Goal: Transaction & Acquisition: Purchase product/service

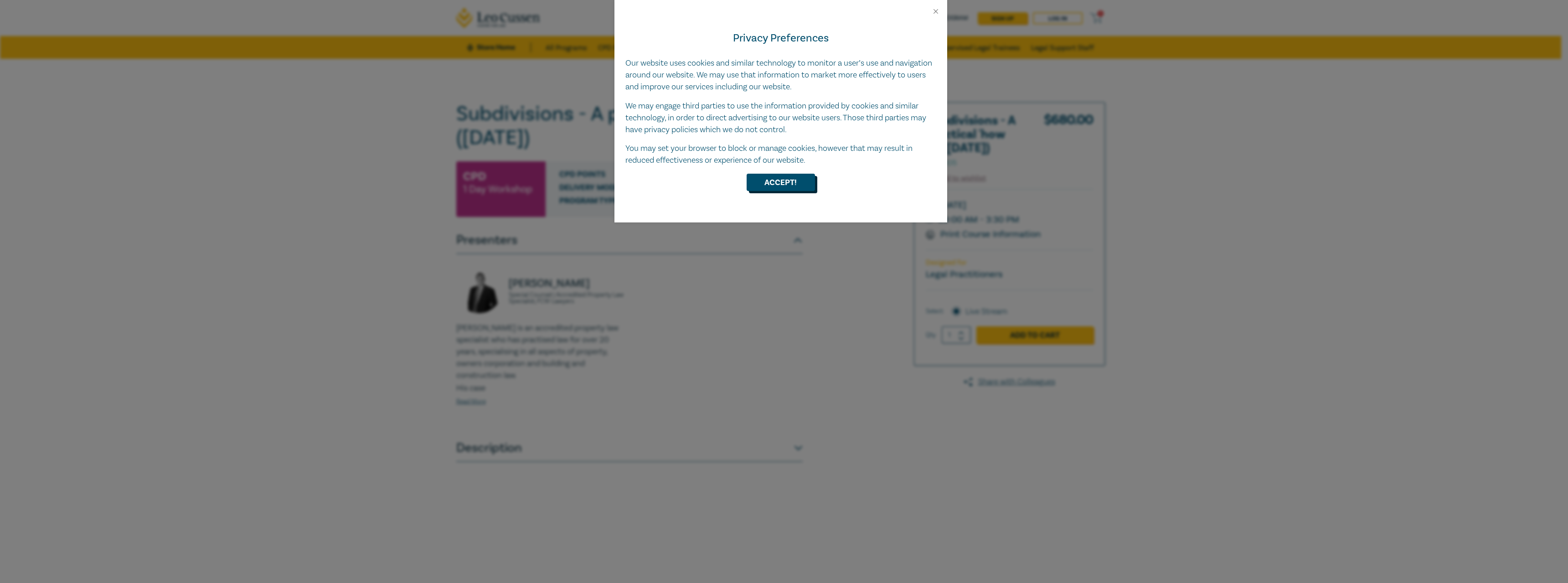
click at [785, 173] on button "Accept!" at bounding box center [781, 182] width 68 height 17
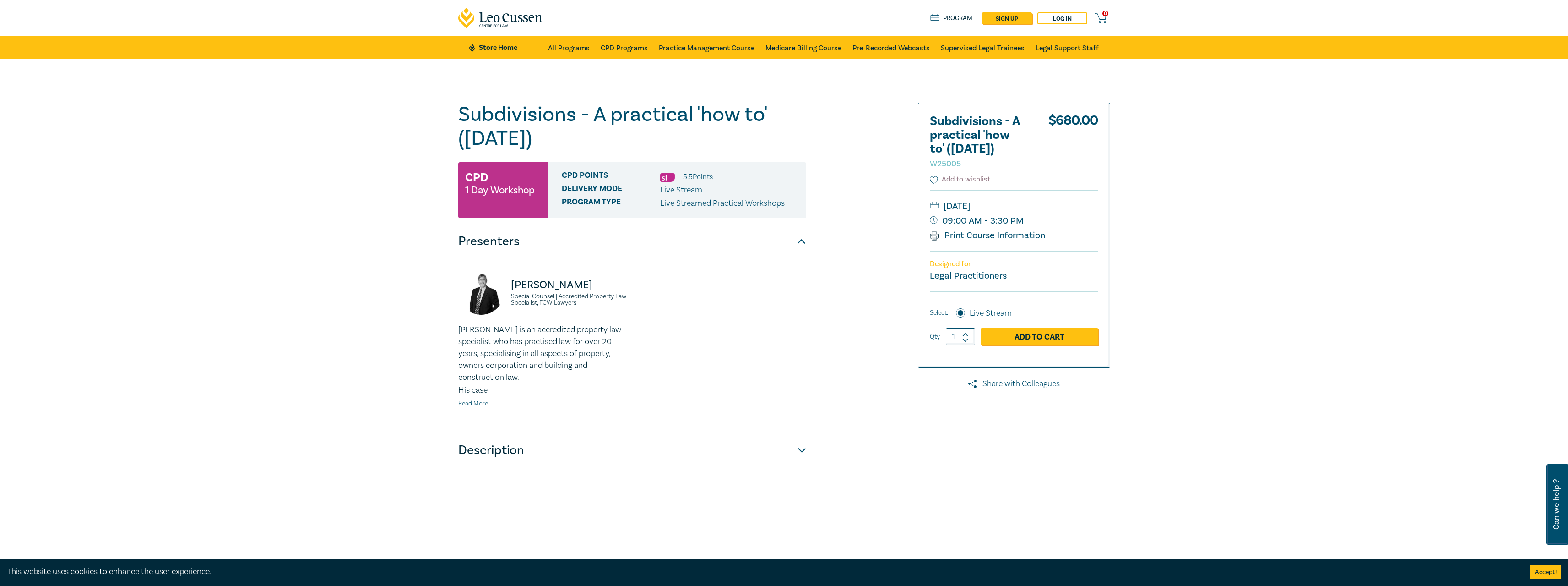
click at [968, 331] on span at bounding box center [965, 333] width 6 height 6
type input "2"
click at [1015, 332] on link "Add to Cart" at bounding box center [1039, 336] width 117 height 17
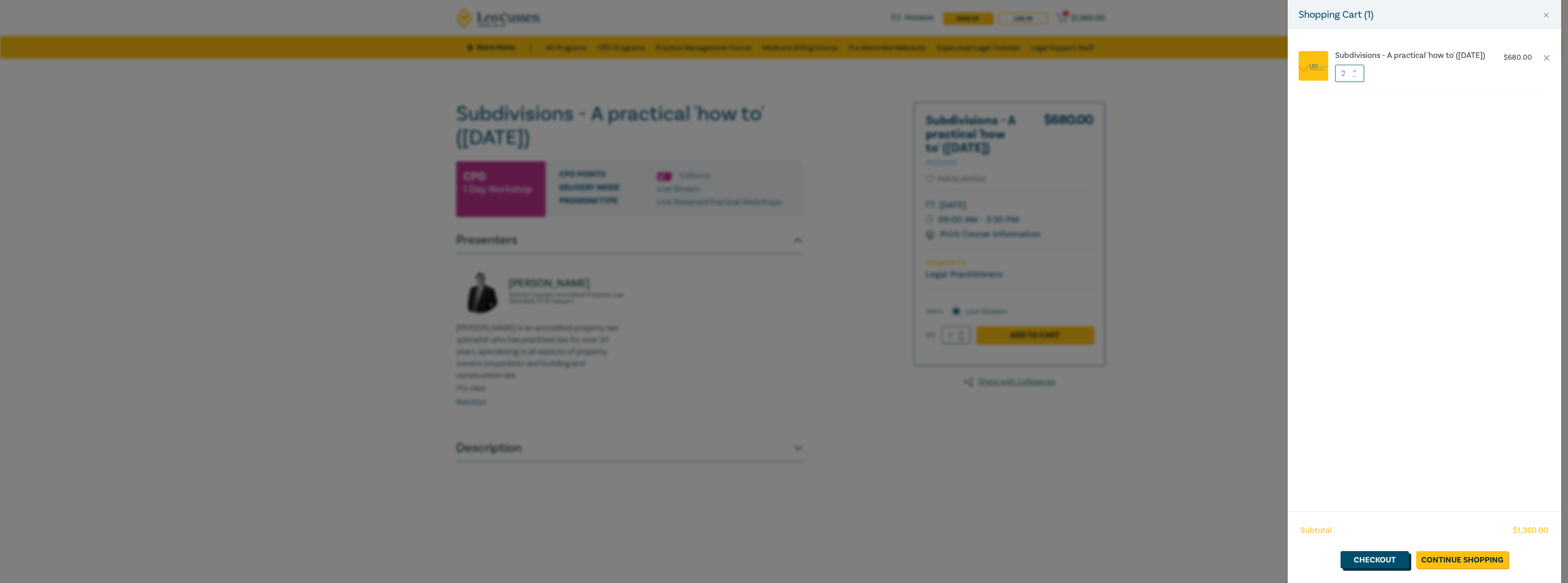
click at [1362, 564] on link "Checkout" at bounding box center [1374, 559] width 68 height 17
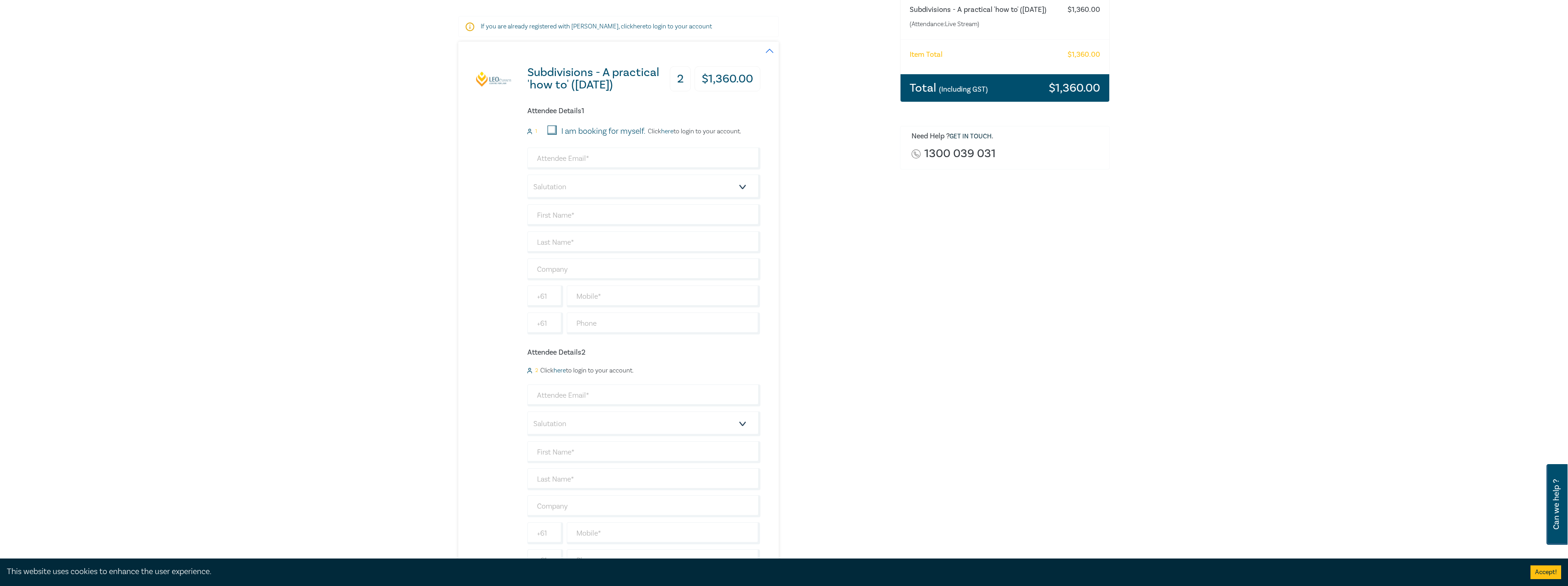
scroll to position [184, 0]
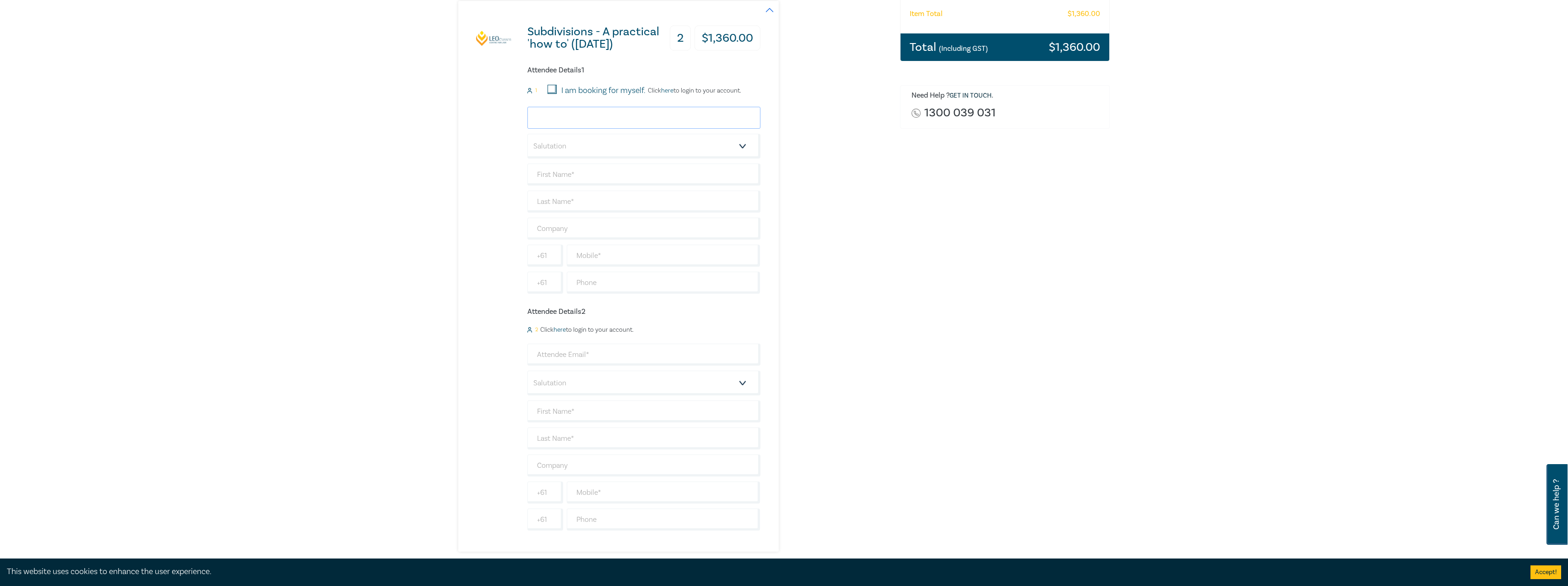
click at [597, 117] on input "email" at bounding box center [644, 117] width 233 height 22
type input "[PERSON_NAME][EMAIL_ADDRESS][PERSON_NAME][DOMAIN_NAME]"
click at [605, 177] on input "text" at bounding box center [644, 174] width 233 height 22
type input "[PERSON_NAME]"
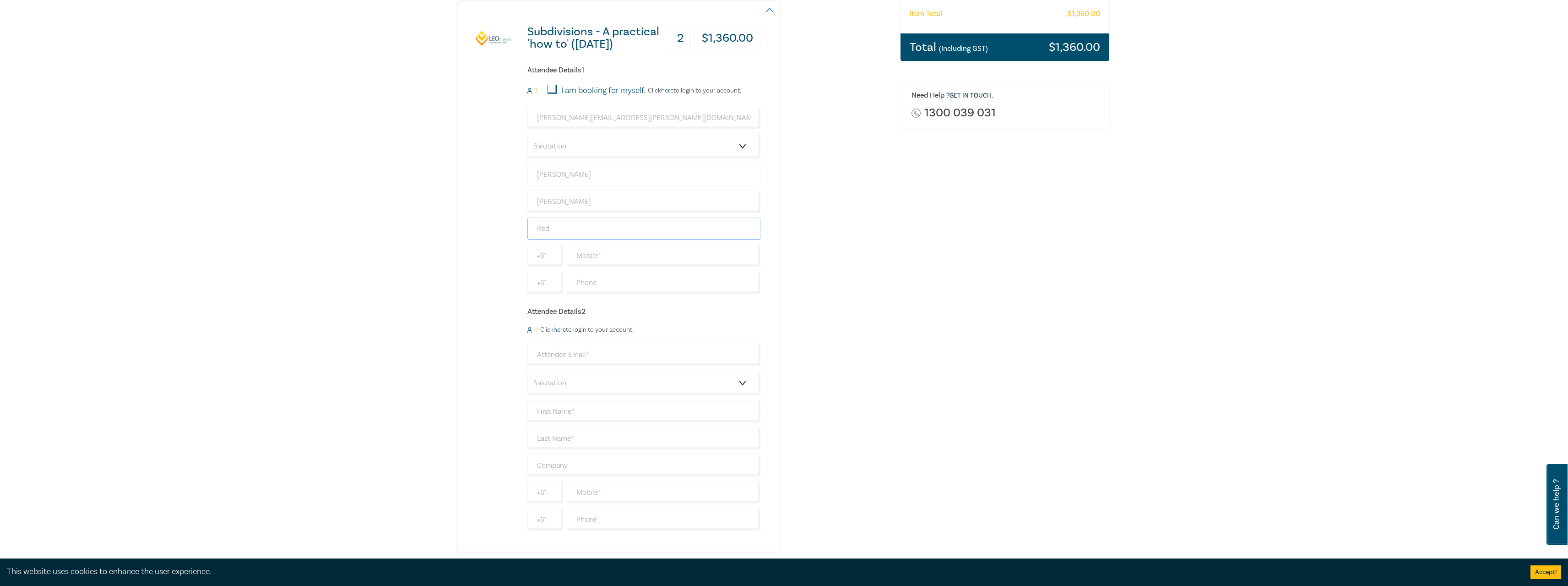
type input "[PERSON_NAME] [PERSON_NAME]"
click at [572, 250] on input "text" at bounding box center [663, 256] width 194 height 22
type input "0452575369"
click at [583, 359] on input "email" at bounding box center [644, 355] width 233 height 22
type input "[PERSON_NAME]"
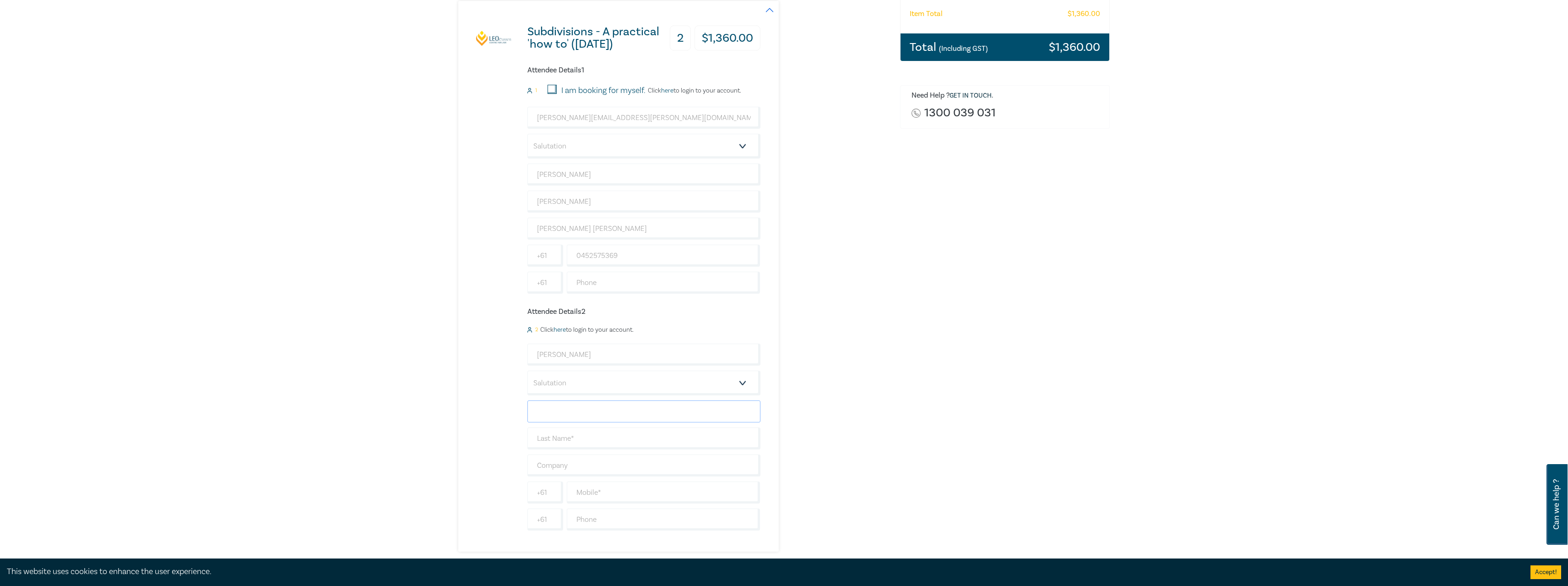
click at [567, 417] on input "text" at bounding box center [644, 411] width 233 height 22
type input "[PERSON_NAME]"
type input "Scerri"
click at [547, 468] on input "text" at bounding box center [644, 465] width 233 height 22
type input "[PERSON_NAME] [PERSON_NAME]"
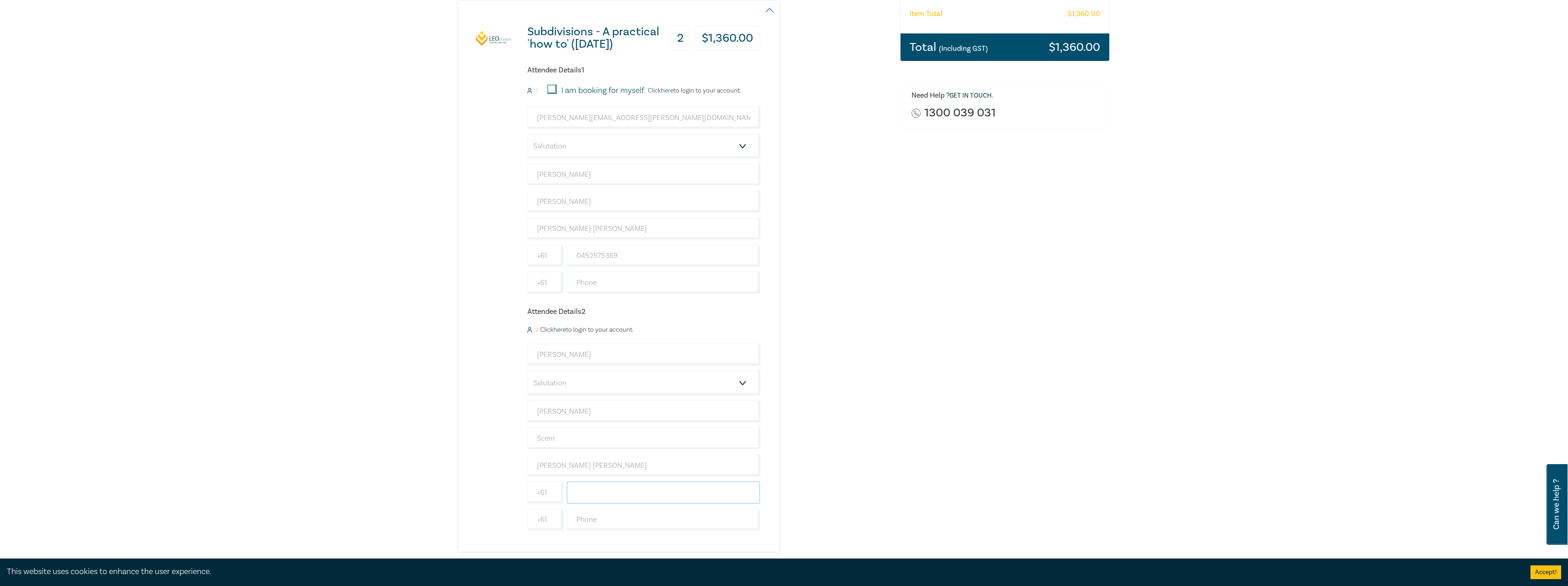
click at [608, 493] on input "text" at bounding box center [663, 492] width 194 height 22
type input "0400402334"
click at [491, 460] on div "Subdivisions - A practical 'how to' ([DATE]) 2 $ 1,360.00 Attendee Details 1 1 …" at bounding box center [609, 276] width 302 height 551
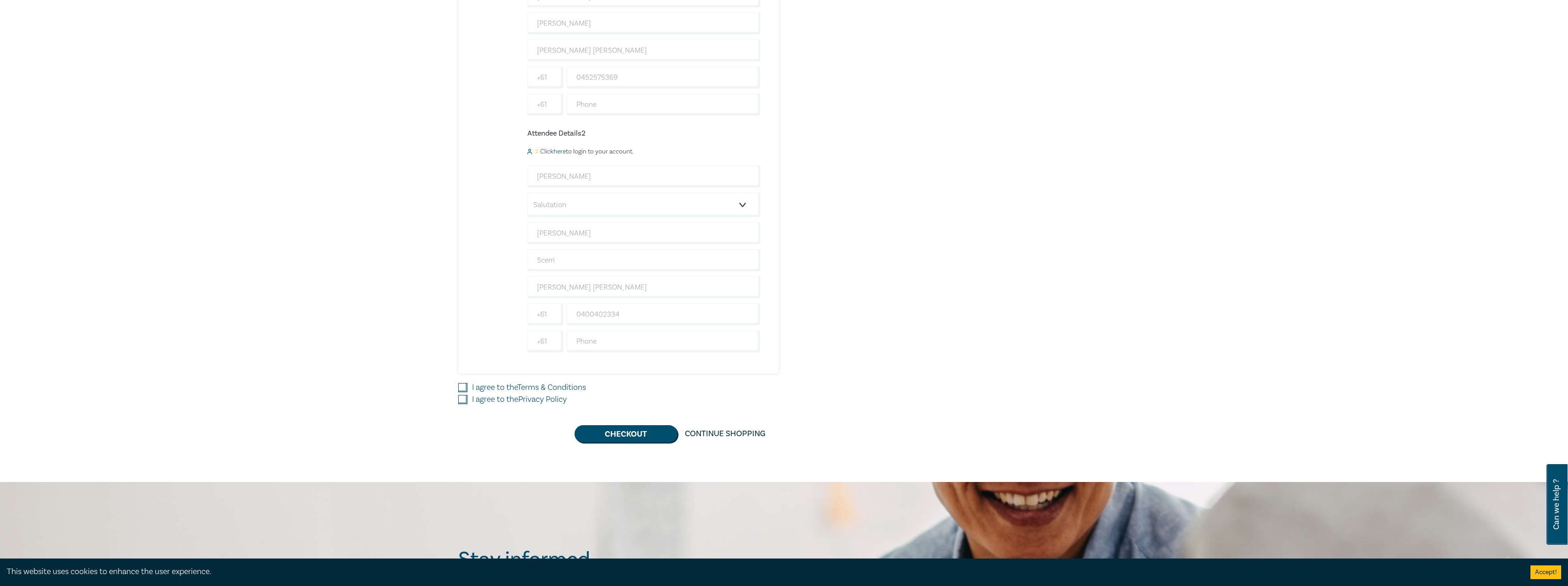
scroll to position [366, 0]
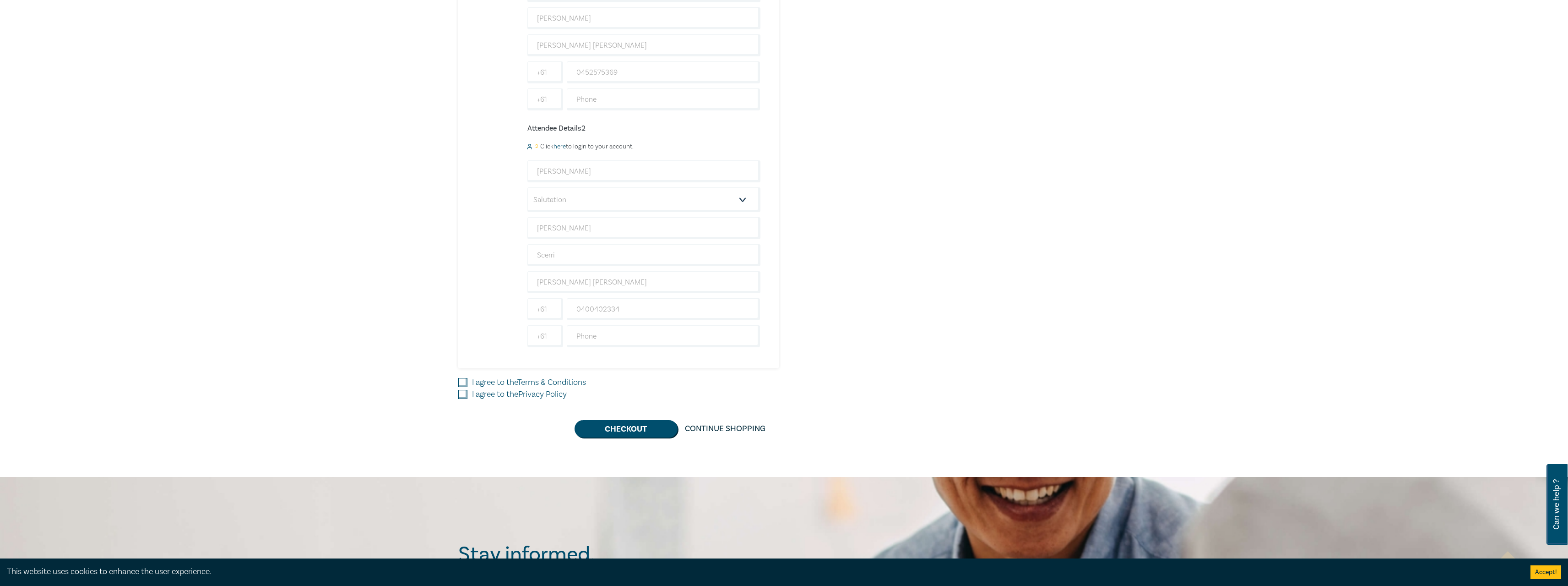
click at [462, 382] on input "I agree to the Terms & Conditions" at bounding box center [463, 382] width 9 height 9
checkbox input "true"
click at [463, 393] on input "I agree to the Privacy Policy" at bounding box center [463, 394] width 9 height 9
checkbox input "true"
click at [616, 429] on button "Checkout" at bounding box center [626, 429] width 103 height 17
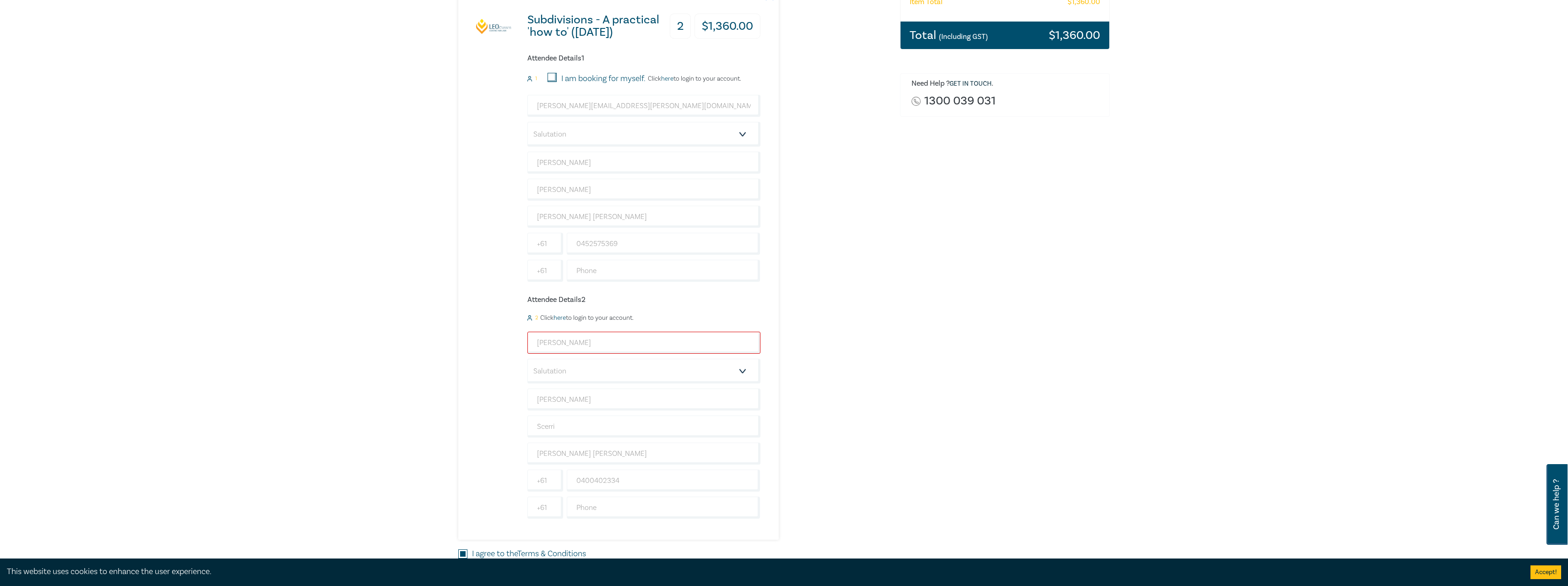
scroll to position [275, 0]
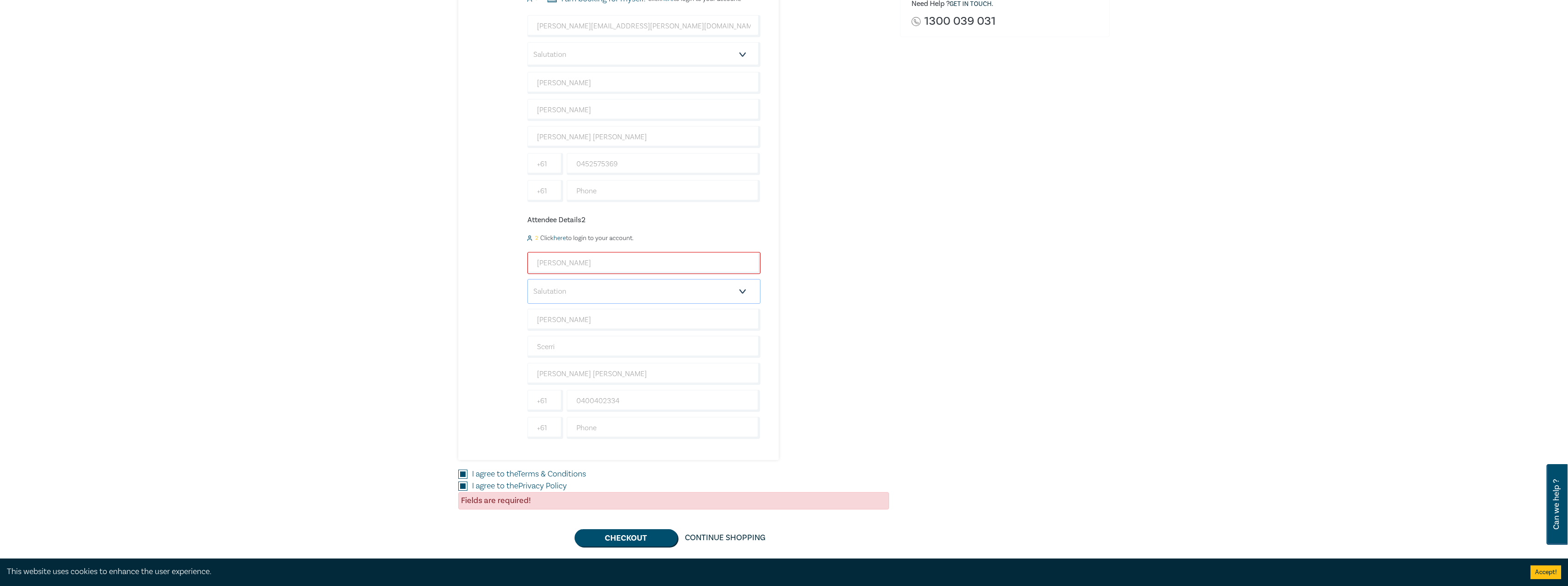
click at [603, 291] on select "Salutation Mr. Mrs. Ms. Miss Dr. Prof. Other" at bounding box center [644, 291] width 233 height 24
select select "Ms."
click at [528, 279] on select "Salutation Mr. Mrs. Ms. Miss Dr. Prof. Other" at bounding box center [644, 291] width 233 height 24
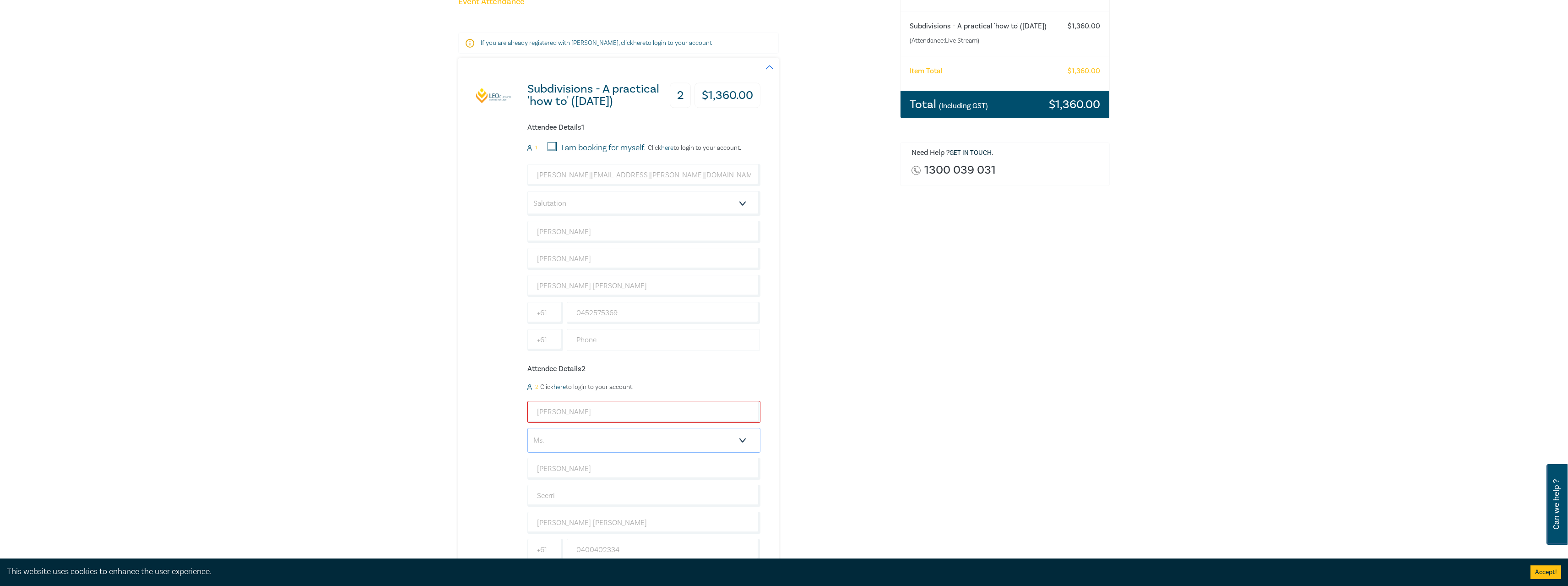
scroll to position [92, 0]
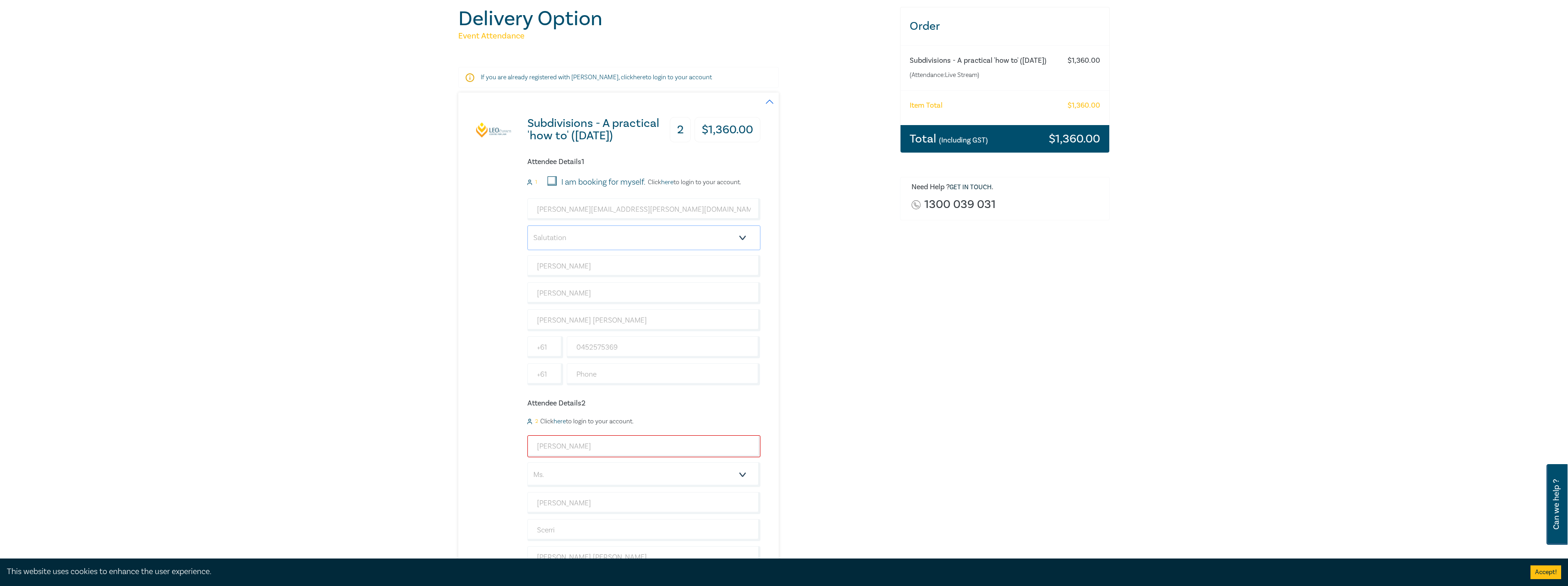
click at [604, 243] on select "Salutation Mr. Mrs. Ms. Miss Dr. Prof. Other" at bounding box center [644, 237] width 233 height 24
select select "Ms."
click at [528, 225] on select "Salutation Mr. Mrs. Ms. Miss Dr. Prof. Other" at bounding box center [644, 237] width 233 height 24
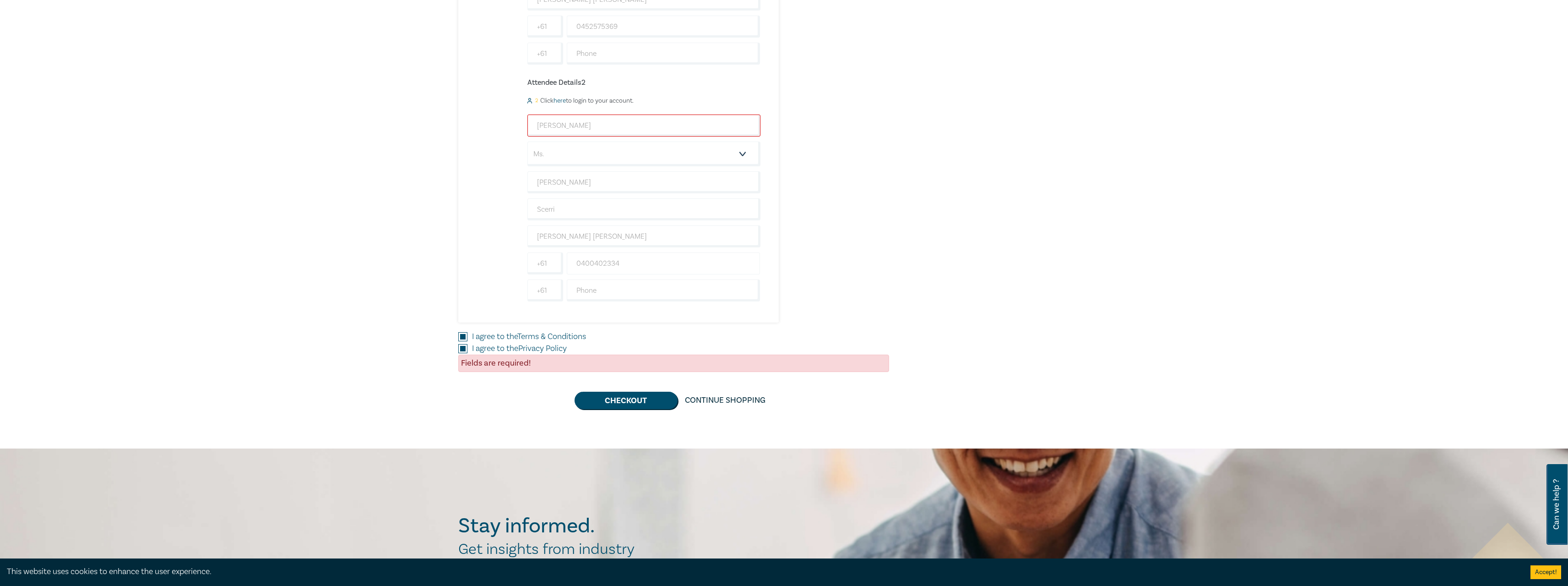
scroll to position [687, 0]
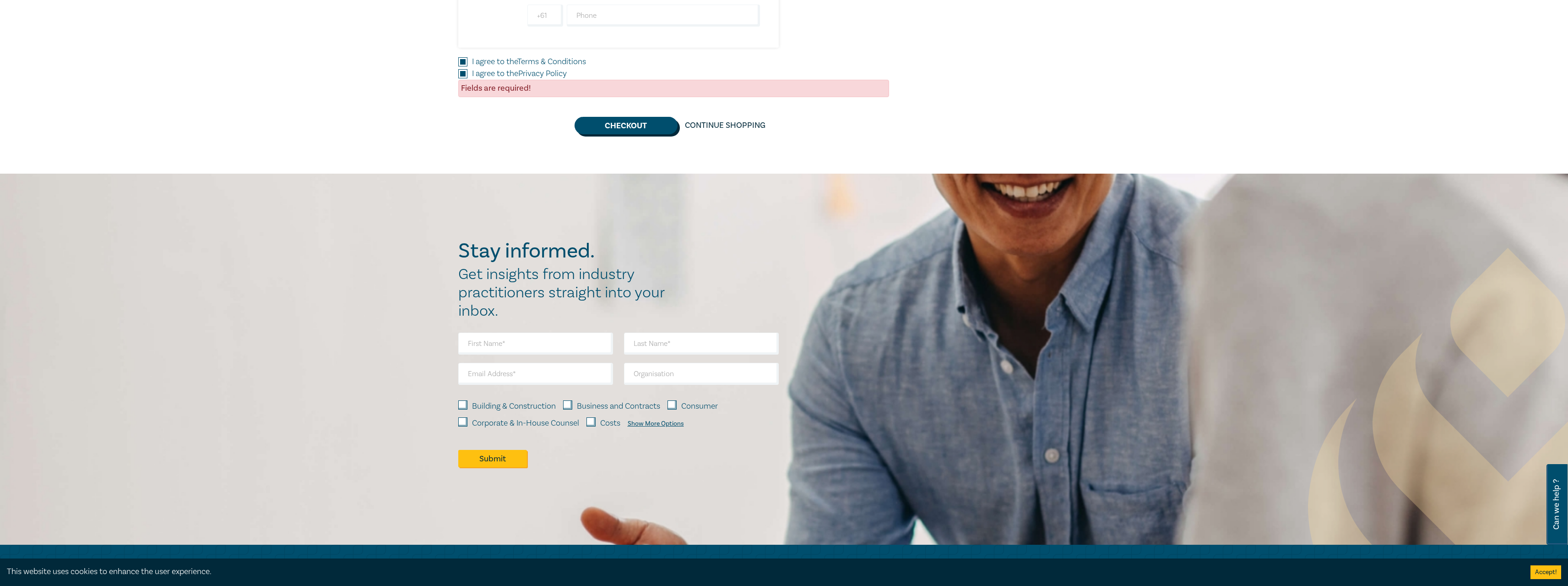
click at [605, 123] on button "Checkout" at bounding box center [626, 125] width 103 height 17
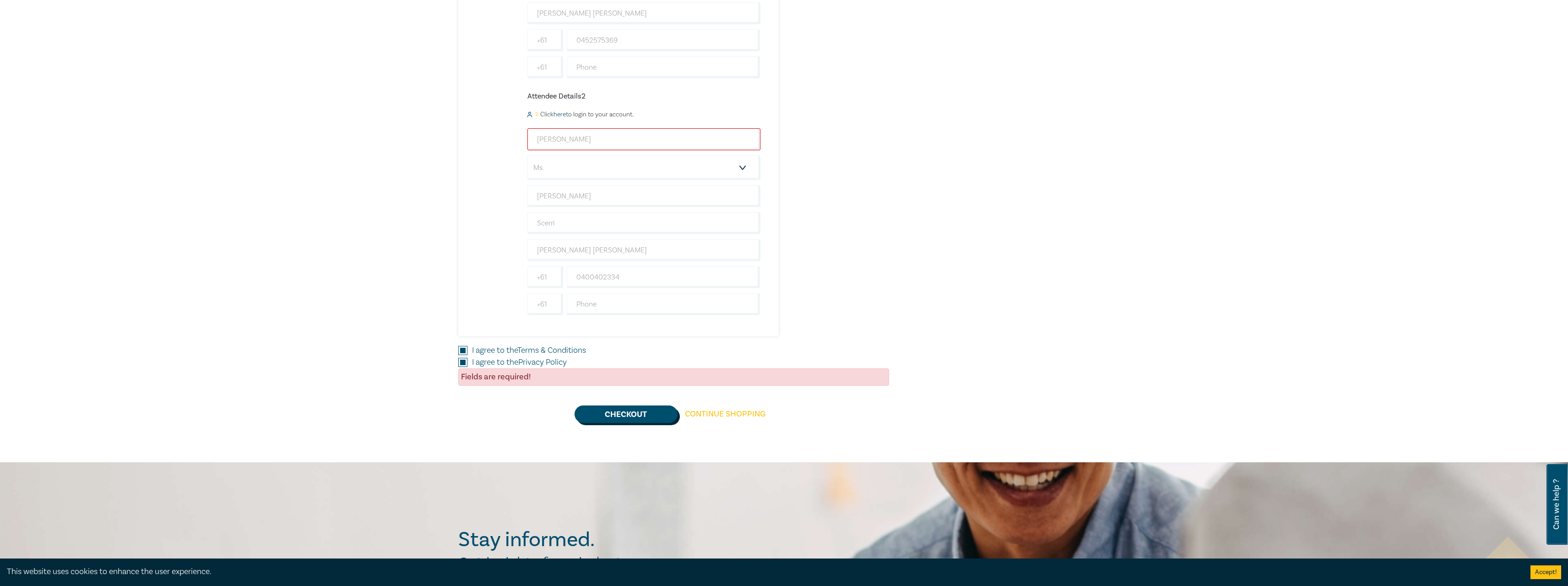
scroll to position [366, 0]
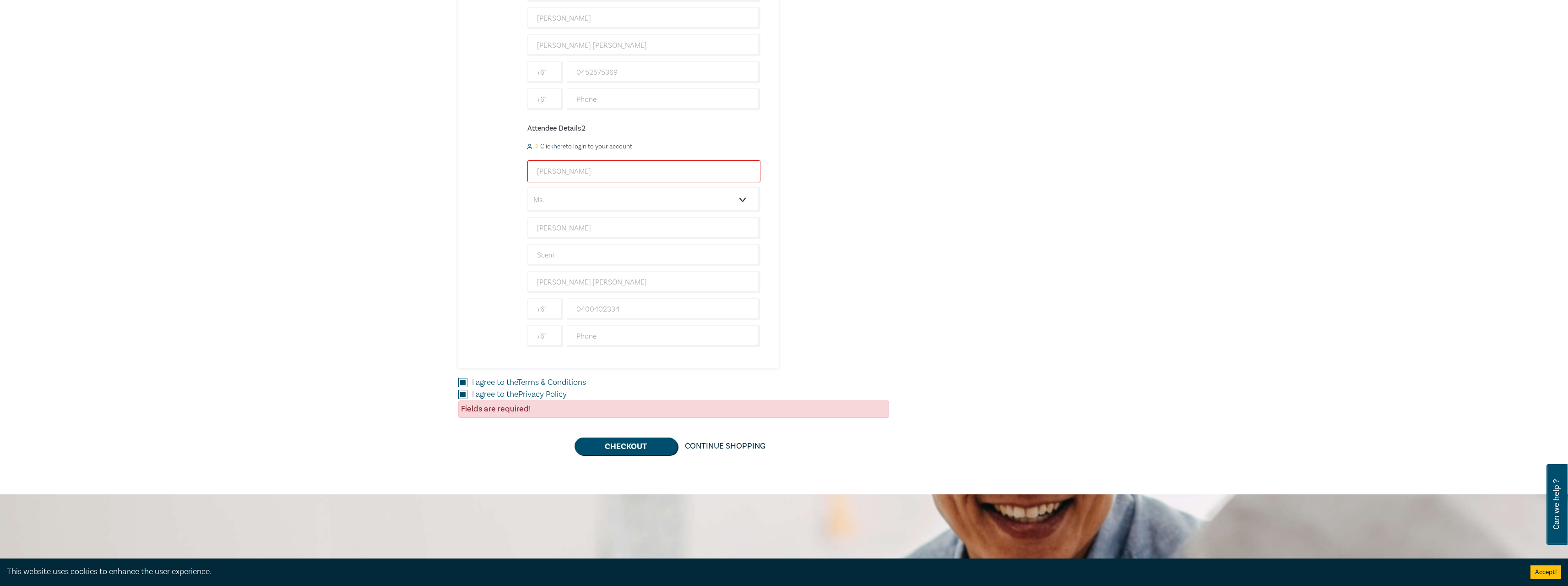
click at [624, 177] on input "[PERSON_NAME]" at bounding box center [644, 171] width 233 height 22
click at [559, 174] on input "[PERSON_NAME]" at bounding box center [644, 171] width 233 height 22
click at [589, 171] on input "[PERSON_NAME]" at bounding box center [644, 171] width 233 height 22
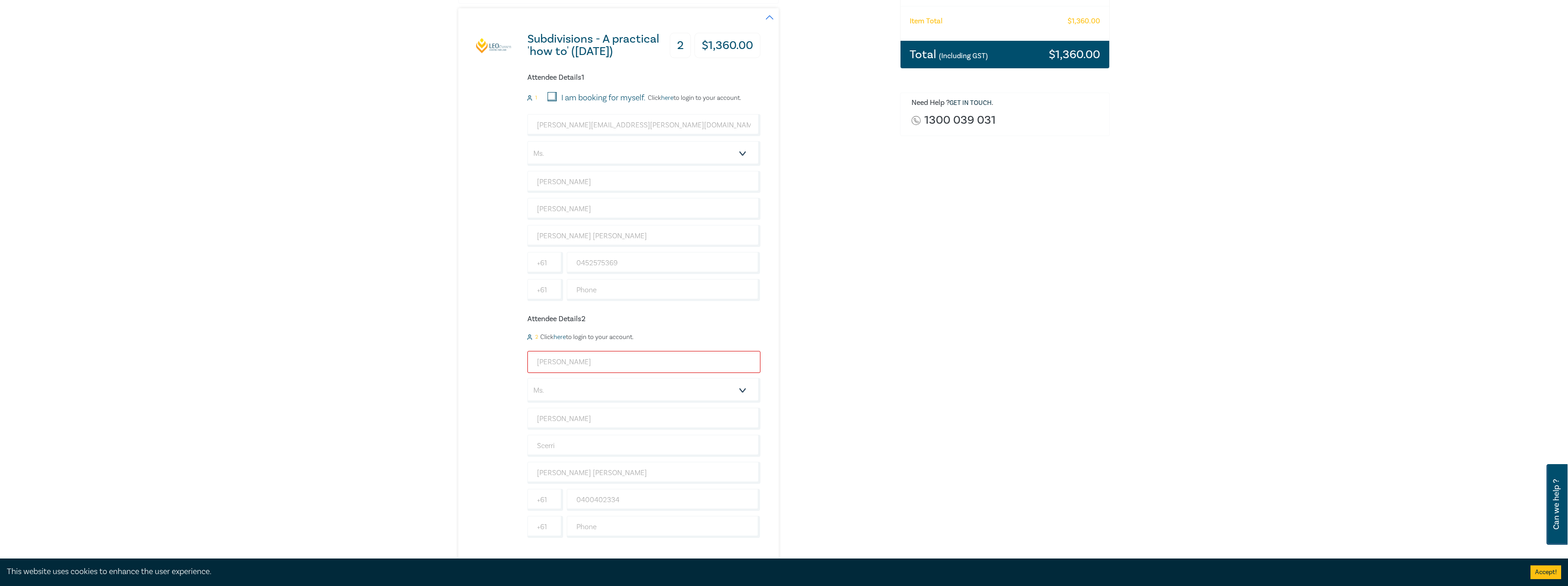
scroll to position [275, 0]
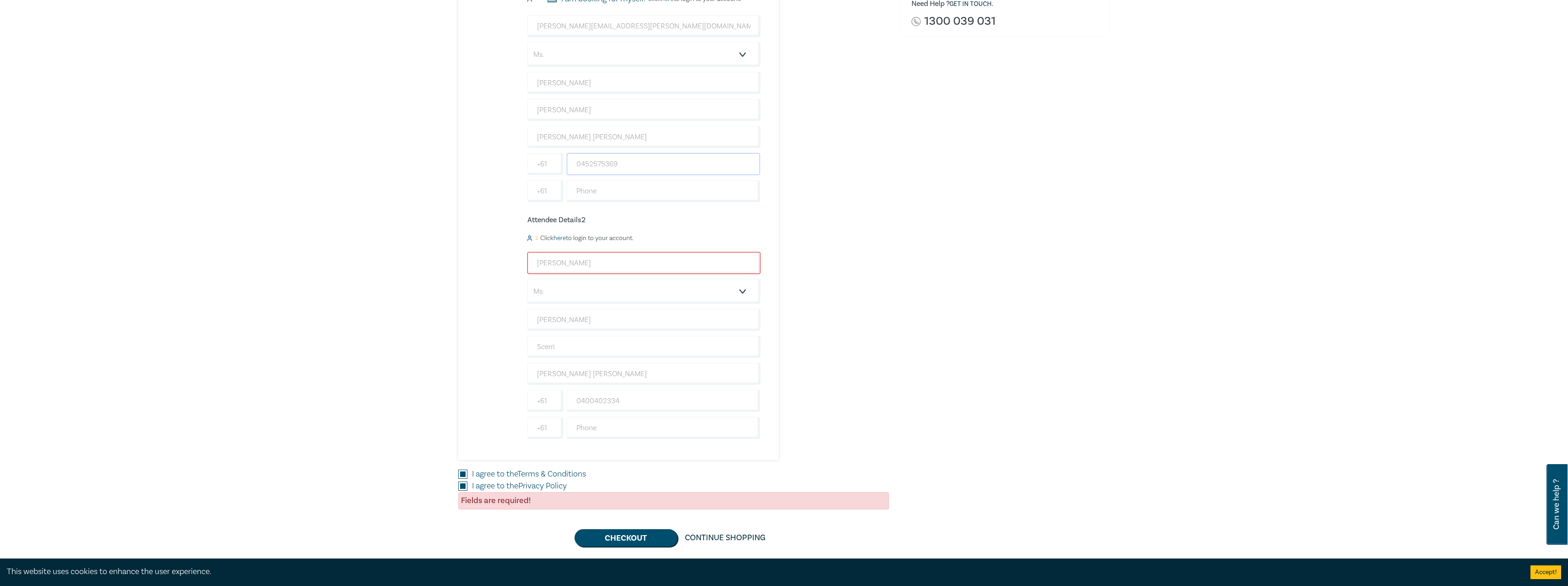
click at [643, 163] on input "0452575369" at bounding box center [663, 164] width 194 height 22
click at [636, 537] on button "Checkout" at bounding box center [626, 538] width 103 height 17
click at [614, 538] on button "Checkout" at bounding box center [626, 538] width 103 height 17
click at [460, 484] on input "I agree to the Privacy Policy" at bounding box center [463, 486] width 9 height 9
checkbox input "false"
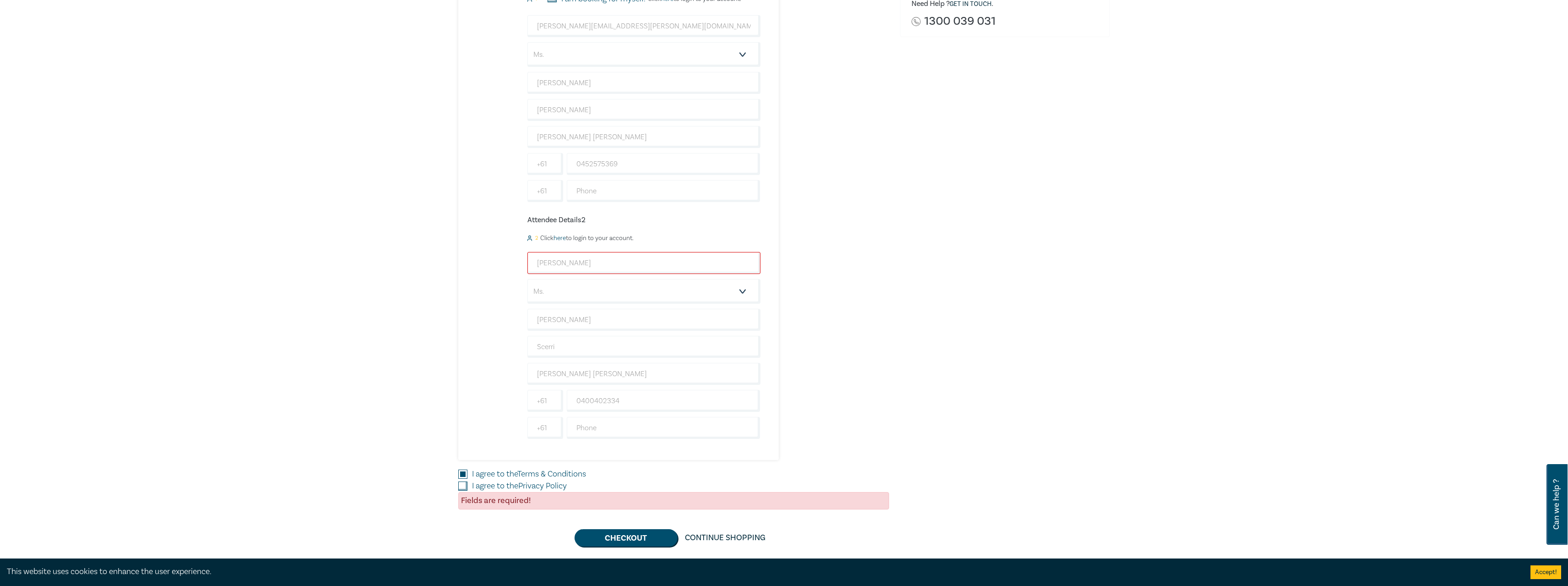
click at [460, 473] on input "I agree to the Terms & Conditions" at bounding box center [463, 474] width 9 height 9
click at [620, 540] on button "Checkout" at bounding box center [626, 538] width 103 height 17
click at [462, 475] on input "I agree to the Terms & Conditions" at bounding box center [463, 474] width 9 height 9
checkbox input "true"
click at [461, 484] on input "I agree to the Privacy Policy" at bounding box center [463, 486] width 9 height 9
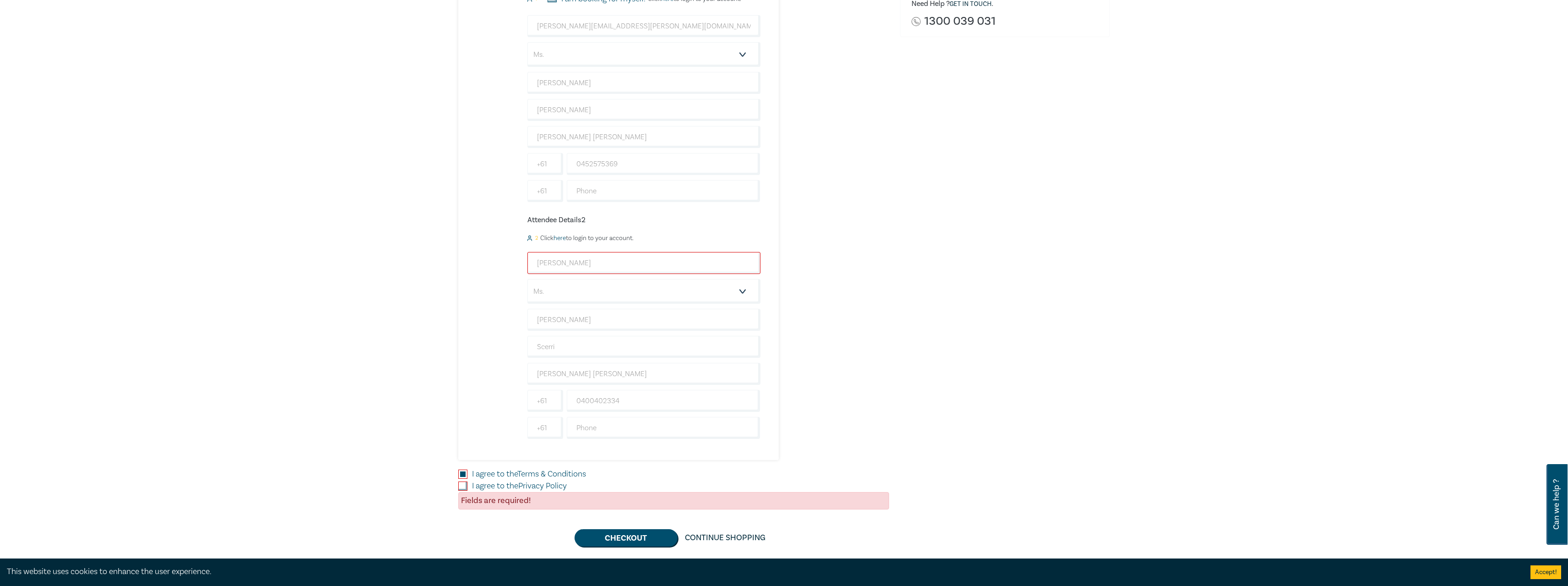
checkbox input "true"
click at [595, 191] on input "text" at bounding box center [663, 191] width 194 height 22
type input "42452020"
click at [634, 426] on input "text" at bounding box center [663, 428] width 194 height 22
type input "42452020"
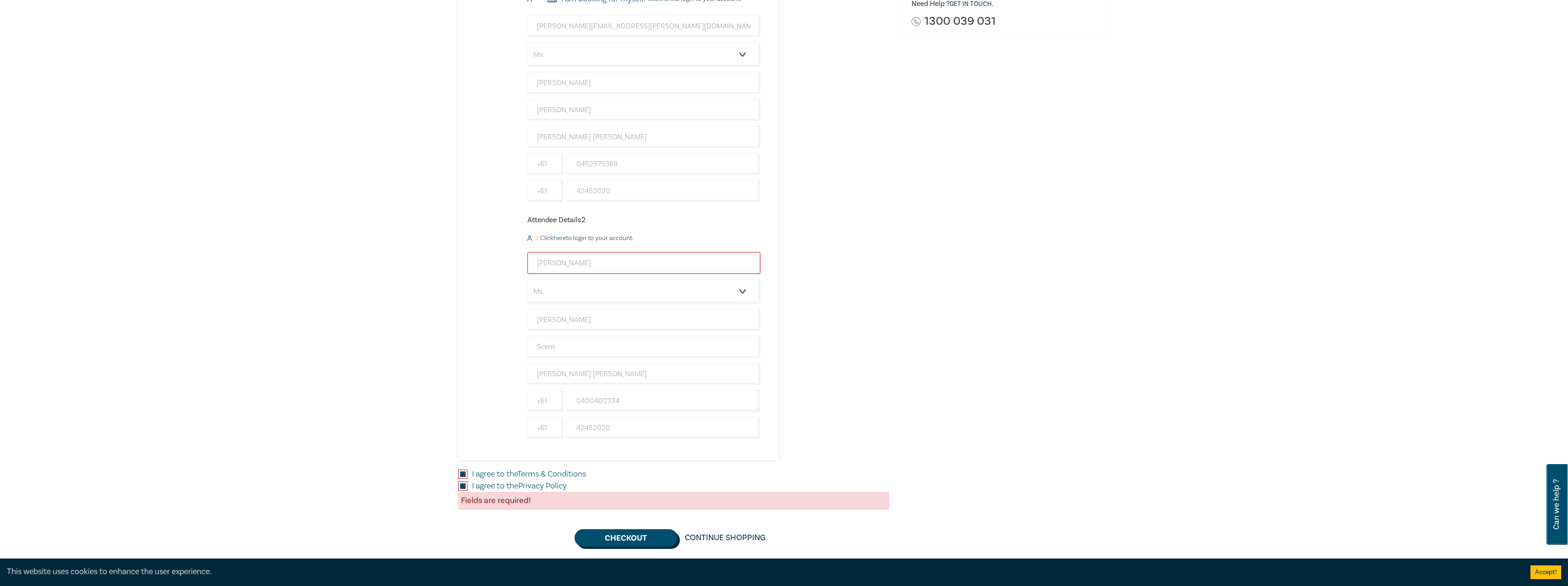
click at [620, 544] on button "Checkout" at bounding box center [626, 538] width 103 height 17
click at [620, 541] on button "Checkout" at bounding box center [626, 538] width 103 height 17
click at [562, 259] on input "[PERSON_NAME]" at bounding box center [644, 263] width 233 height 22
click at [542, 261] on input "[PERSON_NAME]" at bounding box center [644, 263] width 233 height 22
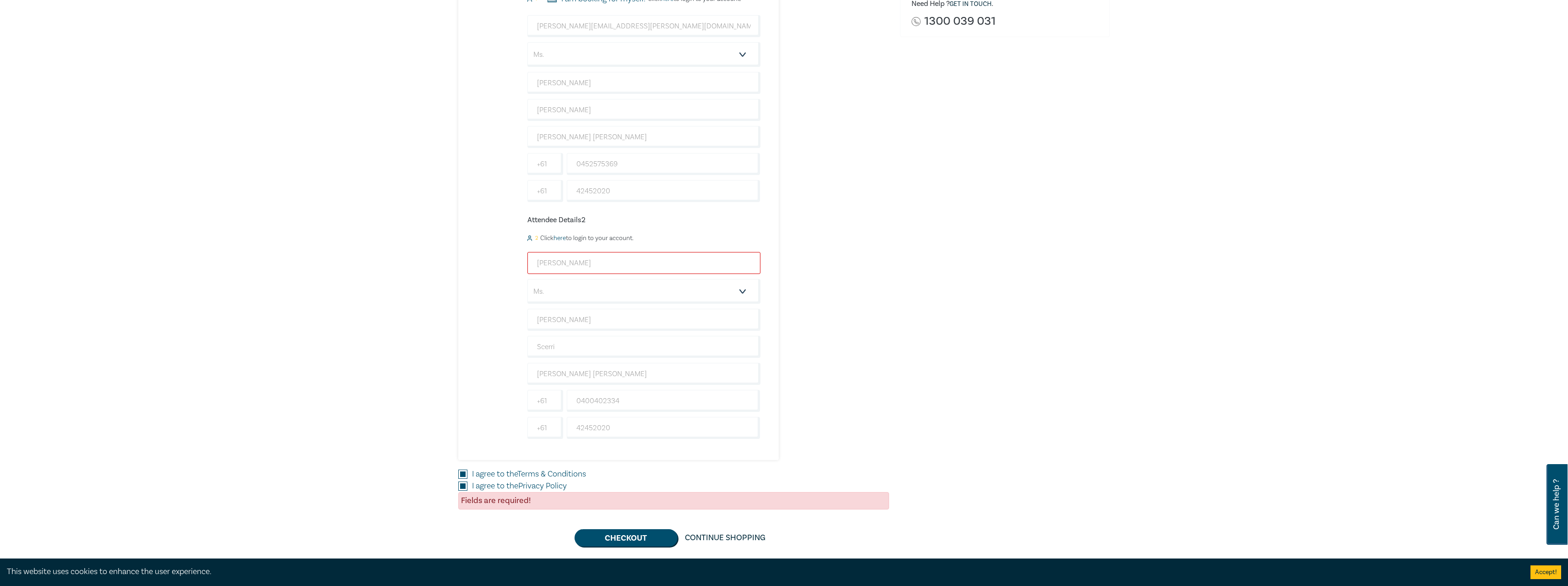
drag, startPoint x: 585, startPoint y: 261, endPoint x: 507, endPoint y: 262, distance: 78.0
click at [509, 262] on div "Subdivisions - A practical 'how to' ([DATE]) 2 $ 1,360.00 Attendee Details 1 1 …" at bounding box center [609, 185] width 302 height 551
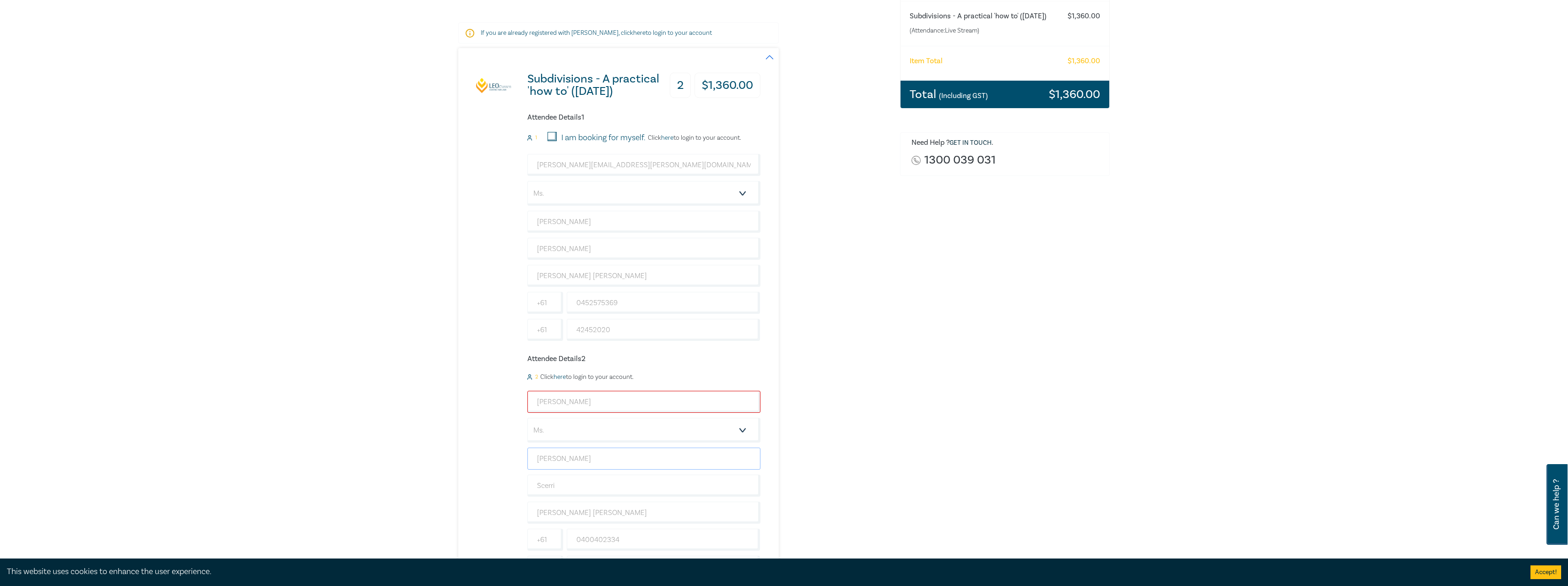
scroll to position [229, 0]
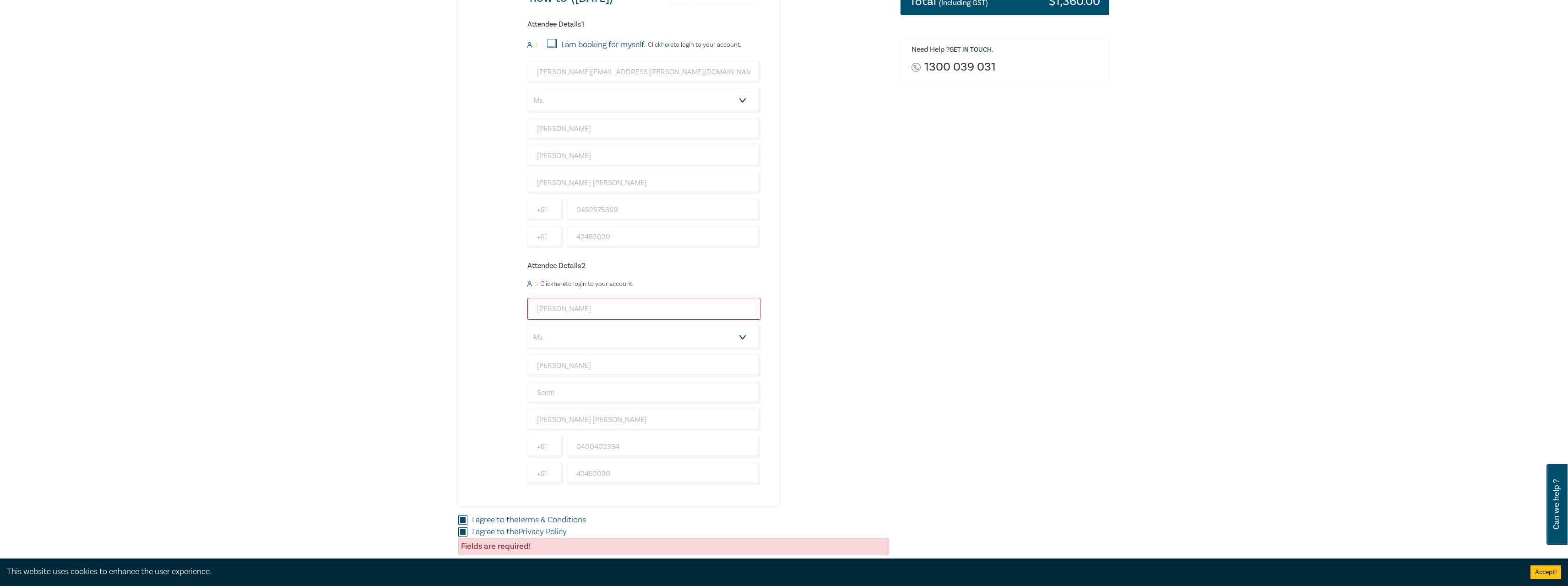
click at [577, 305] on input "[PERSON_NAME]" at bounding box center [644, 309] width 233 height 22
type input "[EMAIL_ADDRESS][DOMAIN_NAME]"
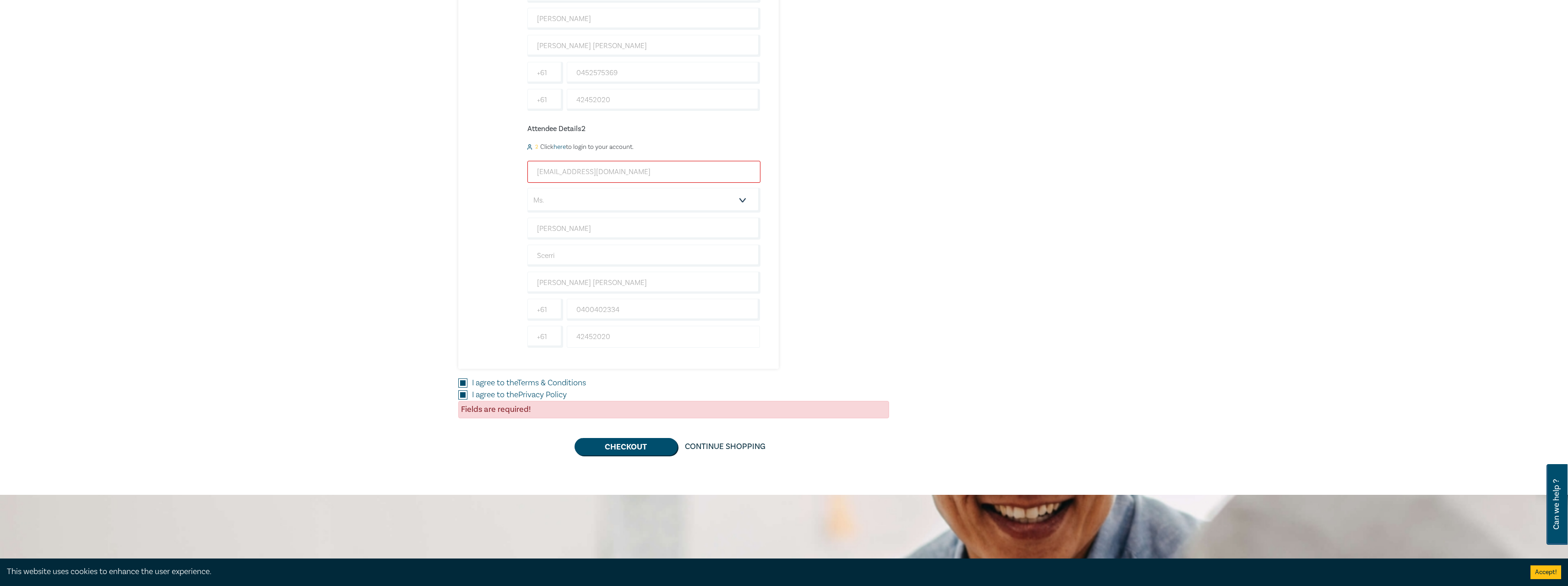
scroll to position [366, 0]
click at [629, 445] on button "Checkout" at bounding box center [626, 446] width 103 height 17
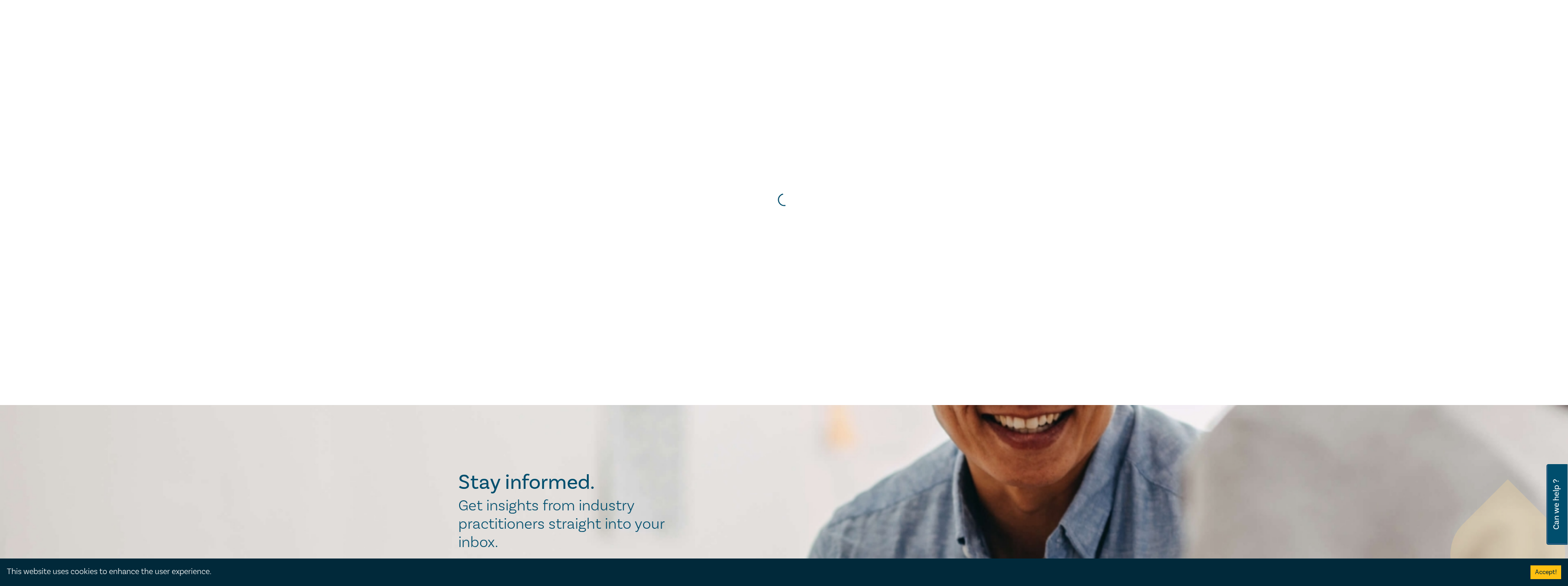
scroll to position [0, 0]
